Goal: Information Seeking & Learning: Find specific fact

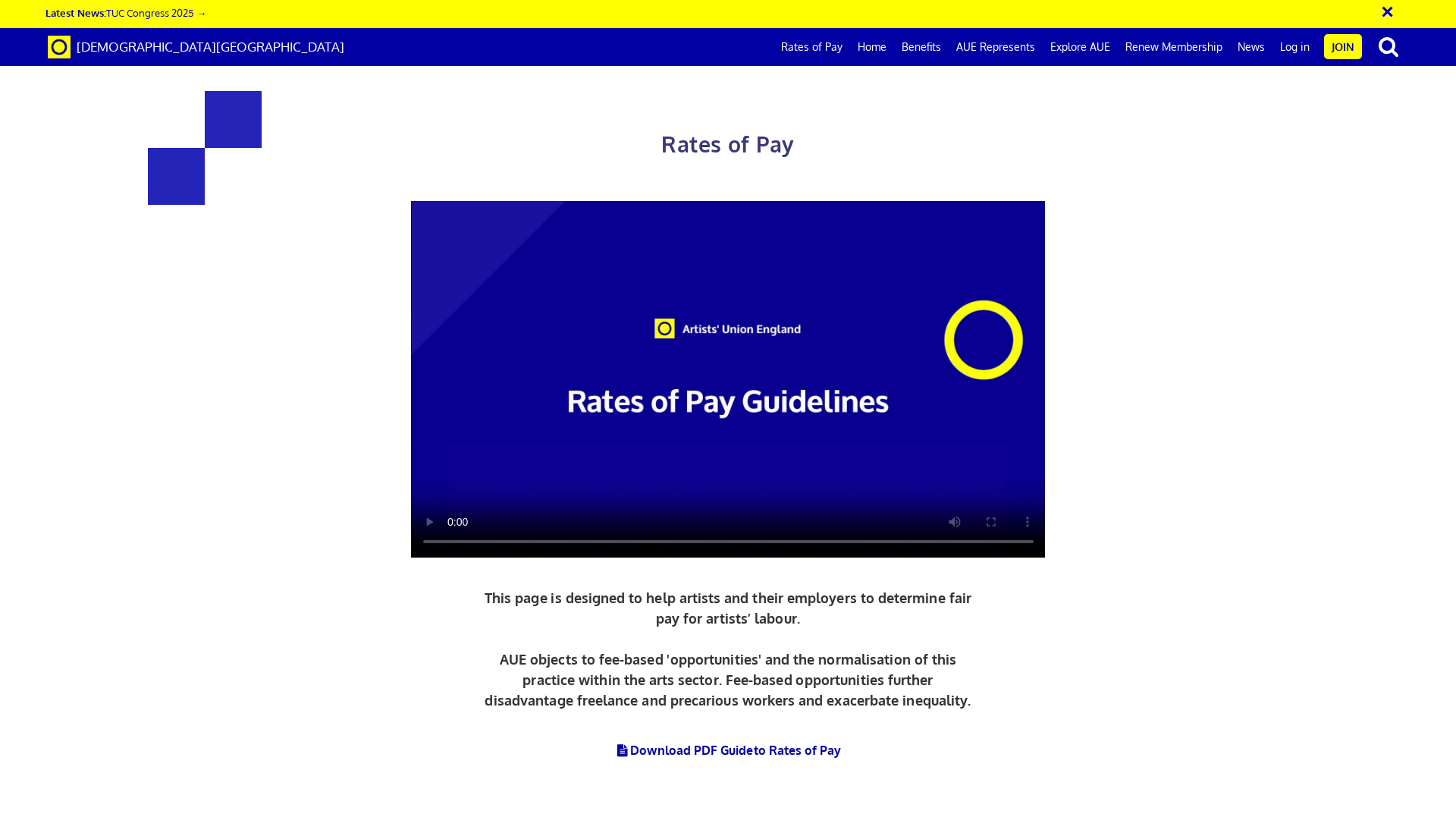
scroll to position [0, 24]
drag, startPoint x: 881, startPoint y: 383, endPoint x: 1183, endPoint y: 412, distance: 303.4
drag, startPoint x: 377, startPoint y: 495, endPoint x: 531, endPoint y: 504, distance: 154.3
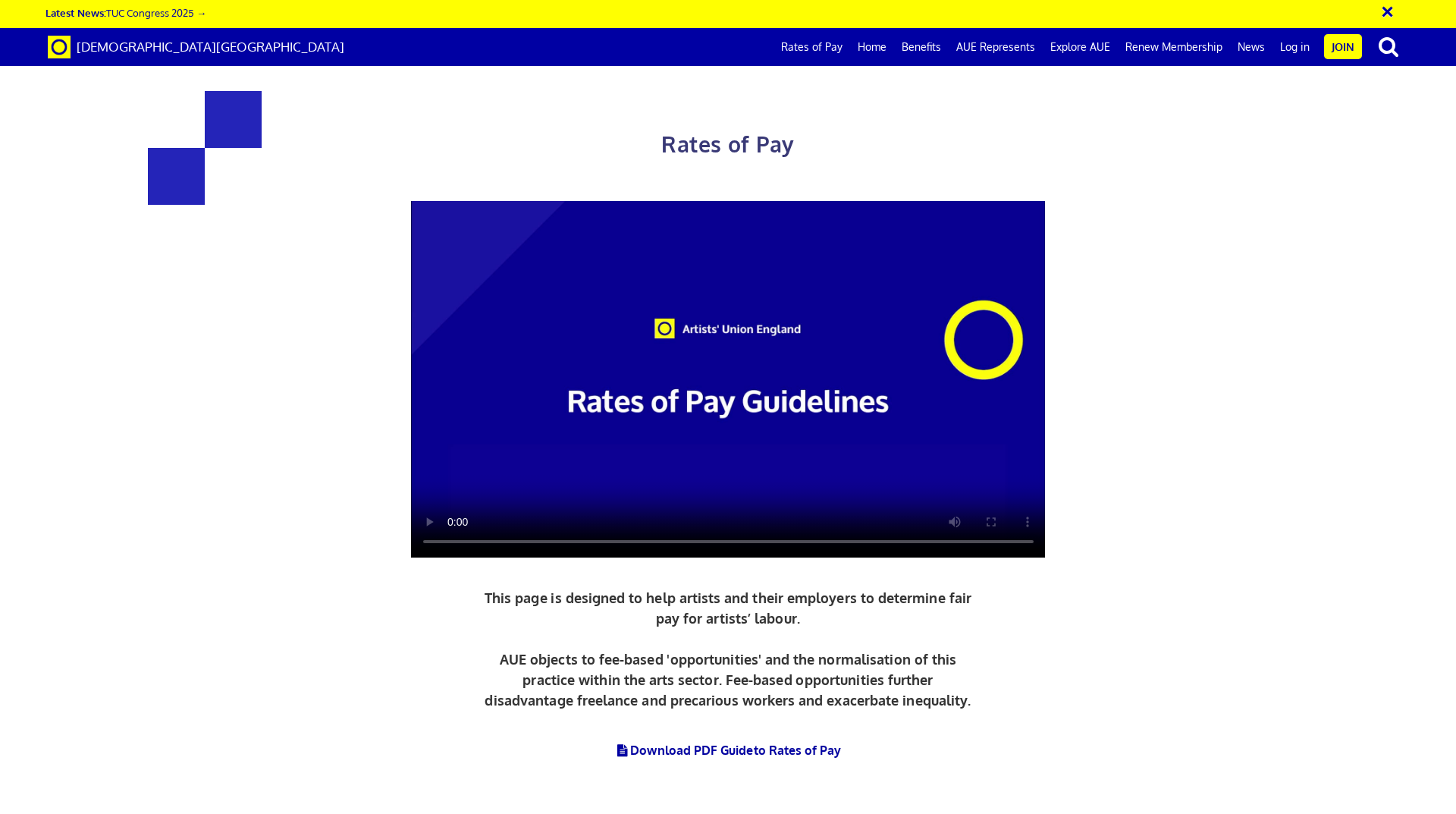
drag, startPoint x: 912, startPoint y: 360, endPoint x: 1065, endPoint y: 371, distance: 153.4
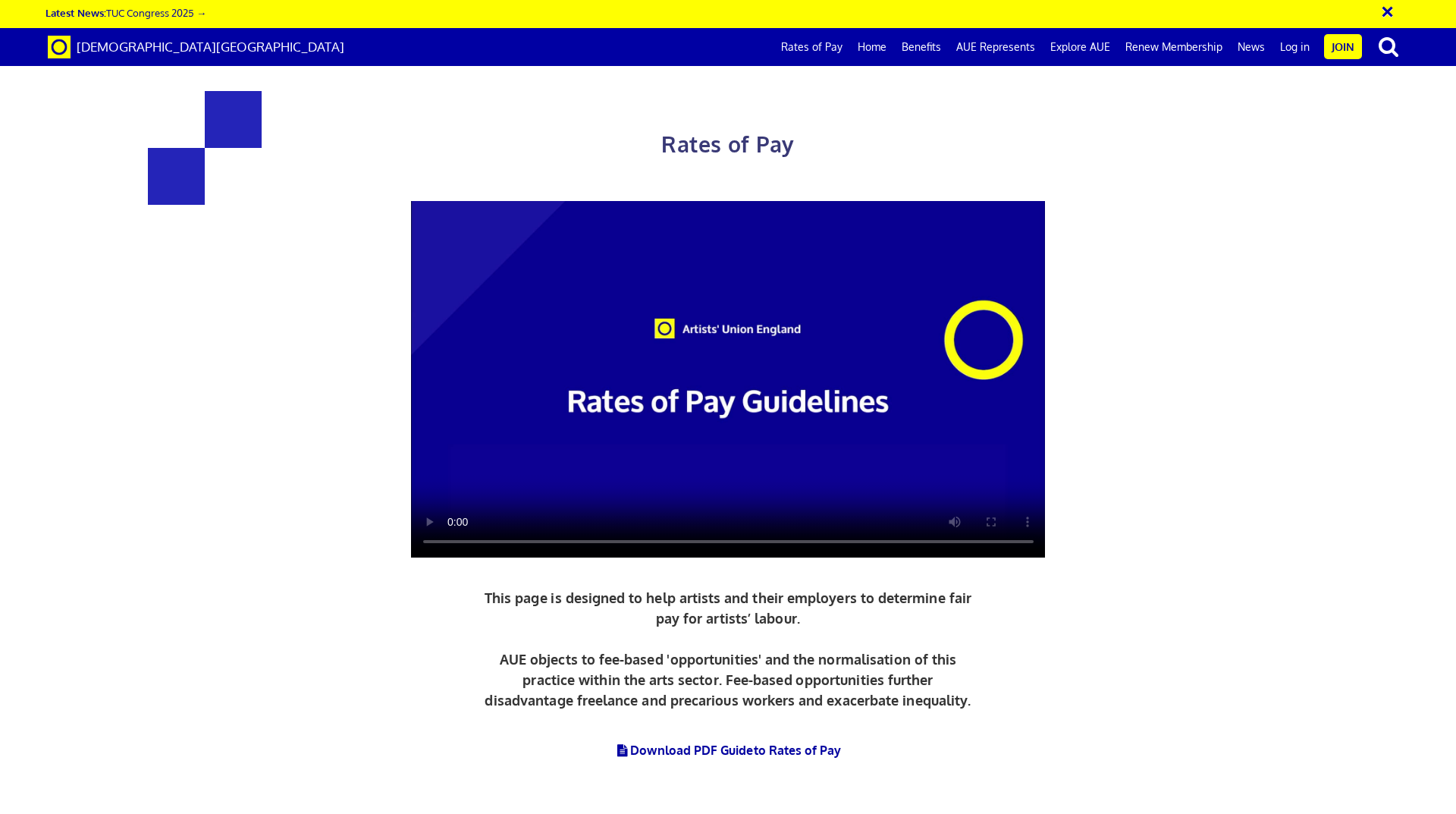
drag, startPoint x: 425, startPoint y: 333, endPoint x: 638, endPoint y: 333, distance: 213.0
